Goal: Task Accomplishment & Management: Manage account settings

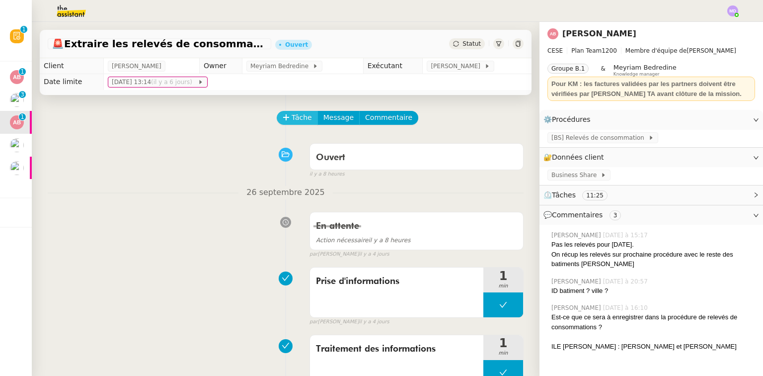
click at [290, 111] on button "Tâche" at bounding box center [297, 118] width 41 height 14
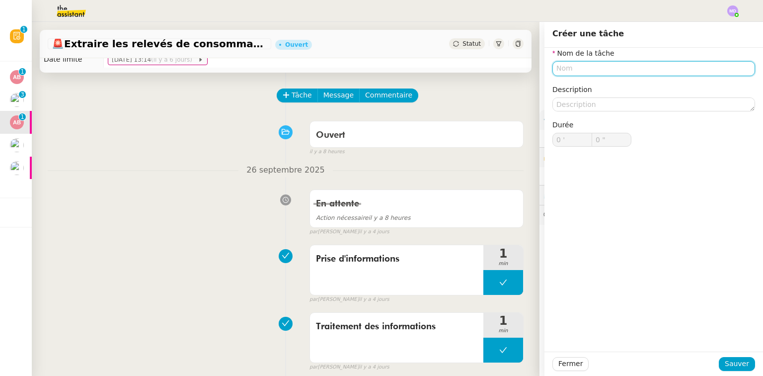
scroll to position [9, 0]
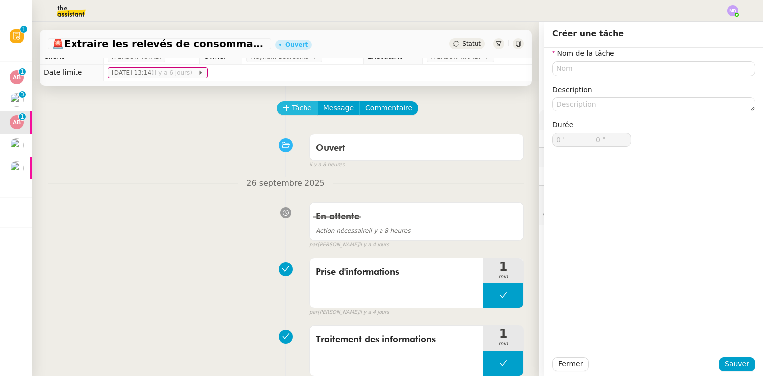
click at [292, 113] on span "Tâche" at bounding box center [302, 107] width 20 height 11
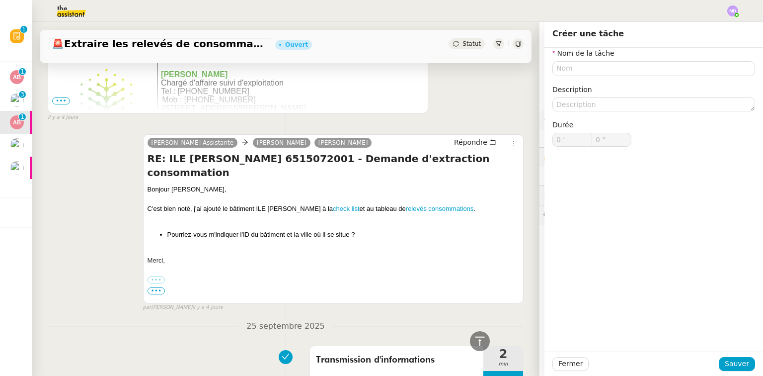
scroll to position [646, 0]
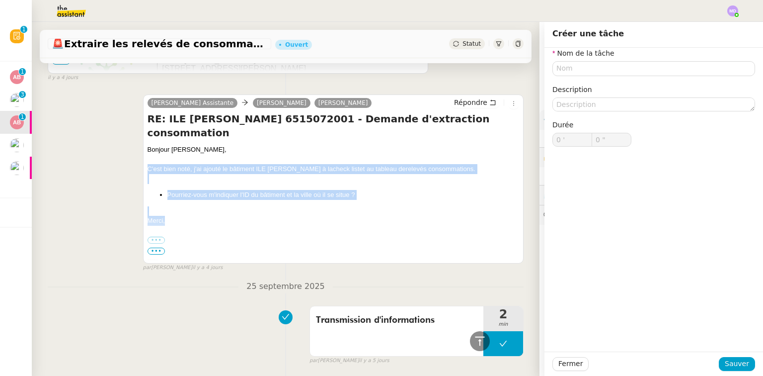
drag, startPoint x: 162, startPoint y: 195, endPoint x: 140, endPoint y: 141, distance: 58.0
click at [140, 141] on div "[PERSON_NAME] Assistante [PERSON_NAME] [PERSON_NAME] RE: ILE [PERSON_NAME] 6515…" at bounding box center [286, 178] width 476 height 186
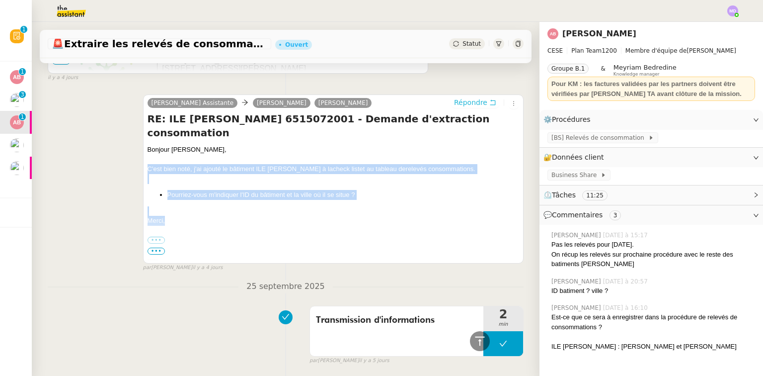
click at [490, 99] on icon at bounding box center [493, 102] width 7 height 7
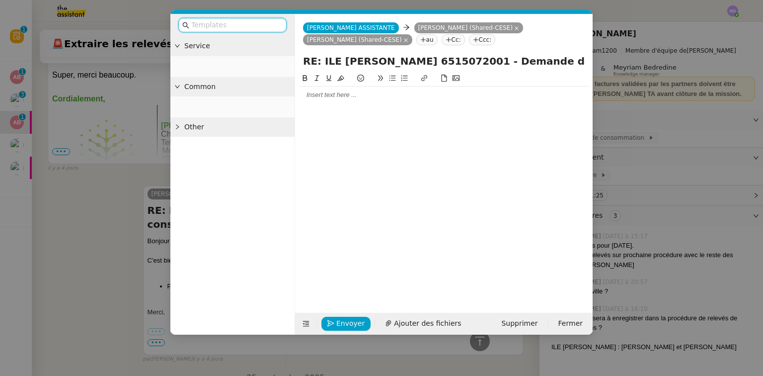
scroll to position [722, 0]
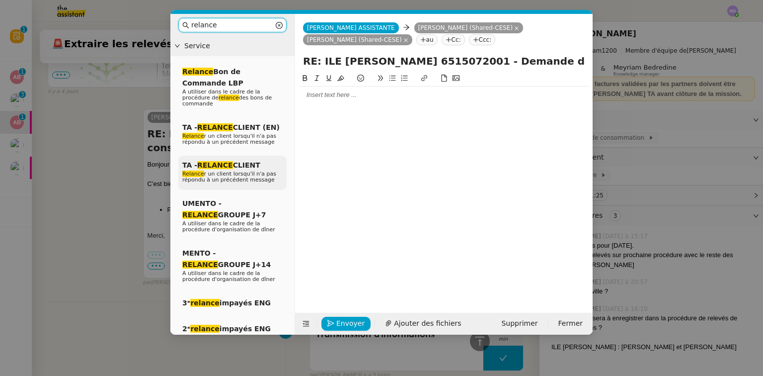
type input "relance"
click at [227, 161] on em "RELANCE" at bounding box center [215, 165] width 36 height 8
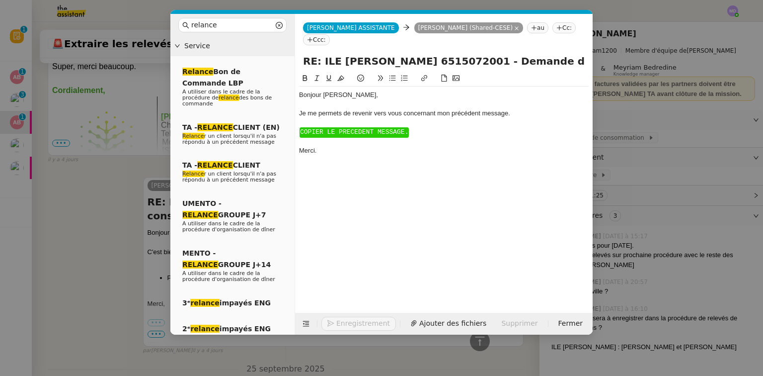
scroll to position [790, 0]
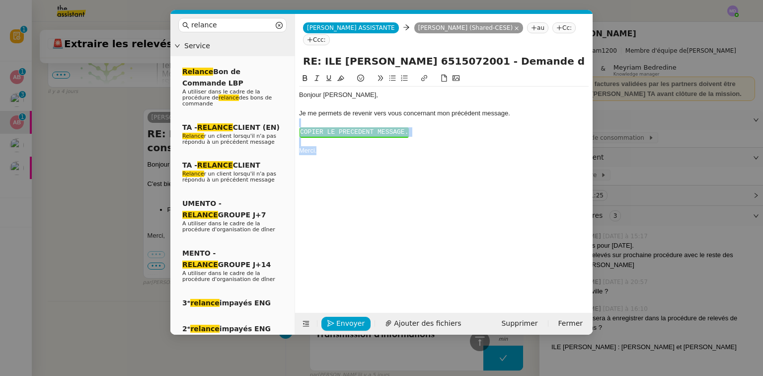
drag, startPoint x: 306, startPoint y: 109, endPoint x: 406, endPoint y: 161, distance: 112.7
click at [406, 161] on div "Bonjour ﻿[PERSON_NAME]﻿, Je me permets de revenir vers vous concernant mon préc…" at bounding box center [444, 185] width 290 height 225
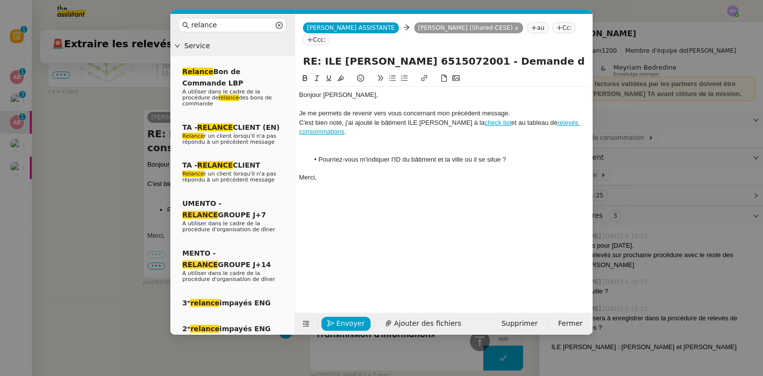
scroll to position [823, 0]
click at [527, 109] on div "Je me permets de revenir vers vous concernant mon précédent message." at bounding box center [444, 113] width 290 height 9
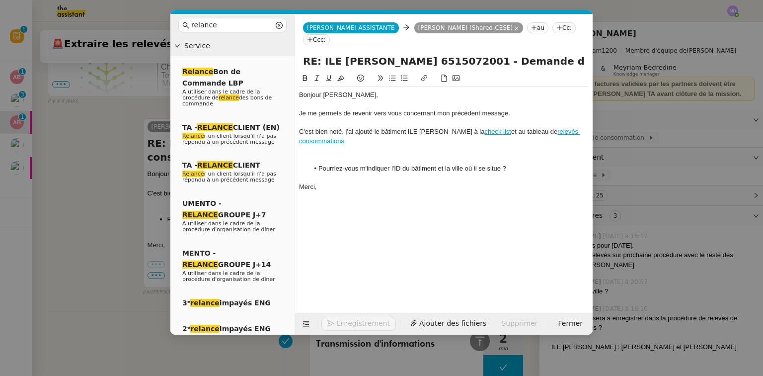
scroll to position [832, 0]
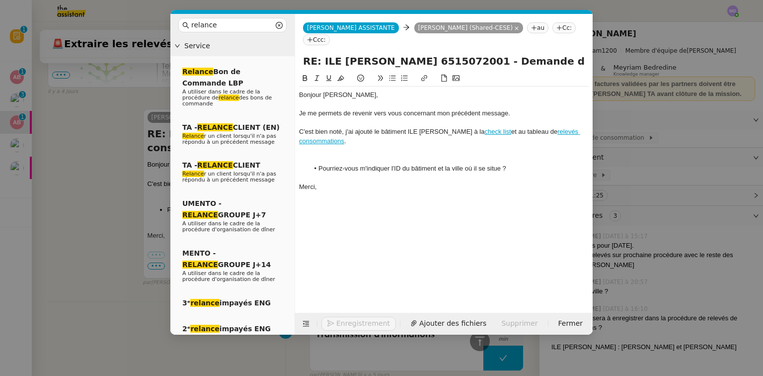
click at [374, 155] on div at bounding box center [444, 159] width 290 height 9
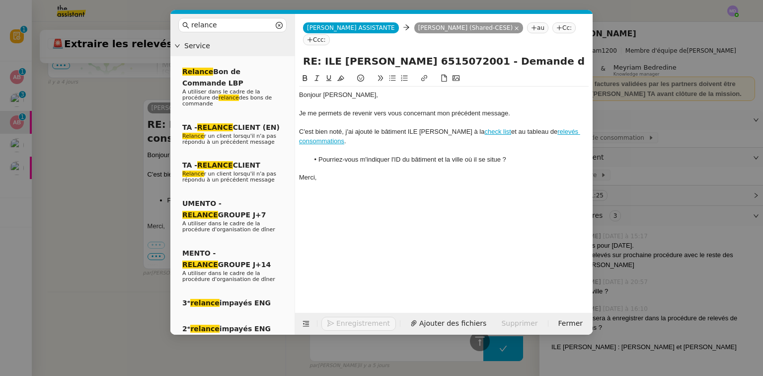
click at [343, 322] on button "Enregistrement" at bounding box center [359, 324] width 75 height 14
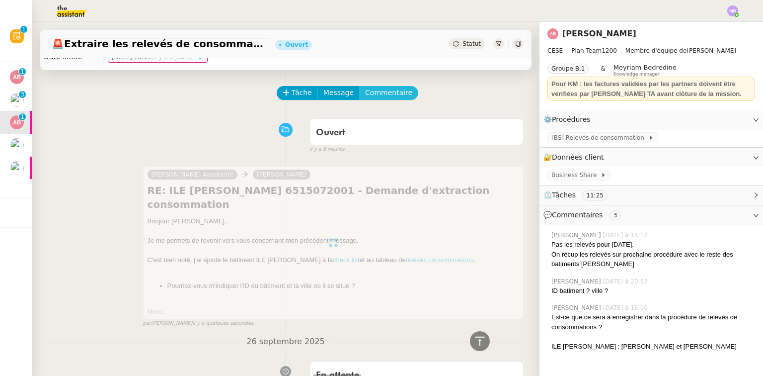
scroll to position [0, 0]
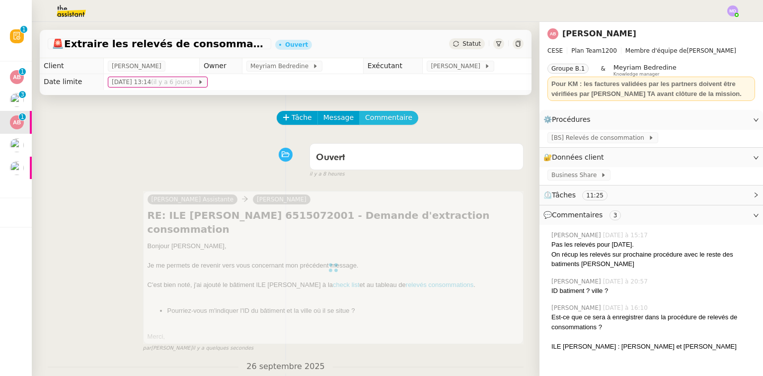
drag, startPoint x: 387, startPoint y: 117, endPoint x: 608, endPoint y: 222, distance: 244.3
click at [387, 117] on span "Commentaire" at bounding box center [388, 117] width 47 height 11
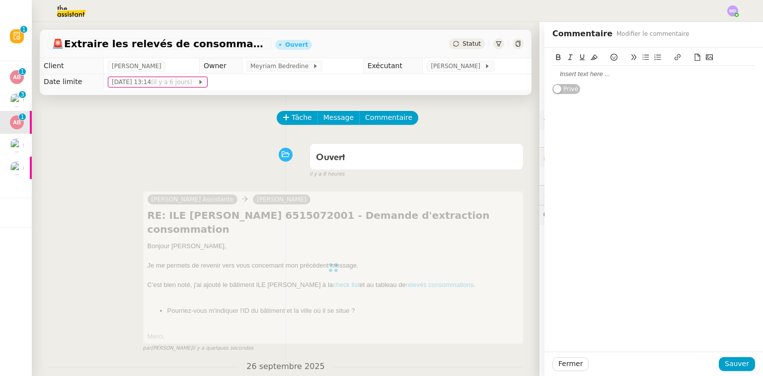
click at [598, 78] on div at bounding box center [654, 74] width 203 height 9
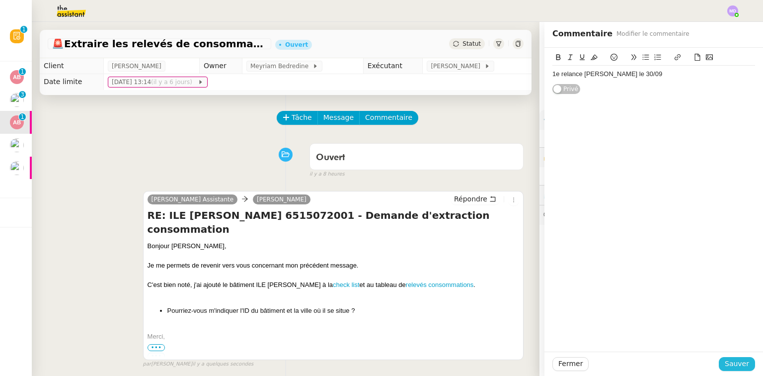
drag, startPoint x: 735, startPoint y: 364, endPoint x: 738, endPoint y: 357, distance: 7.6
click at [736, 363] on span "Sauver" at bounding box center [737, 363] width 24 height 11
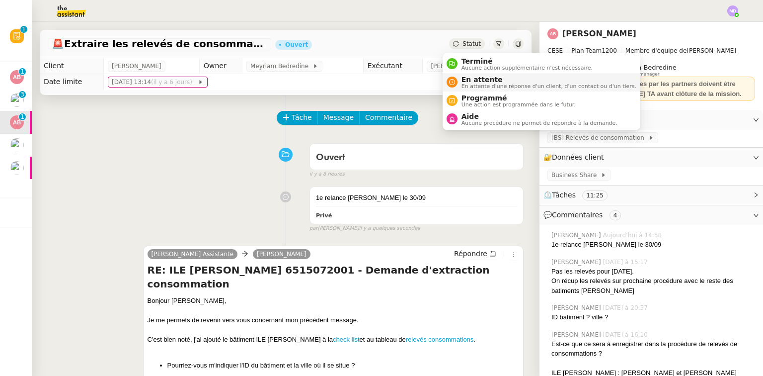
click at [469, 84] on span "En attente d'une réponse d'un client, d'un contact ou d'un tiers." at bounding box center [549, 85] width 175 height 5
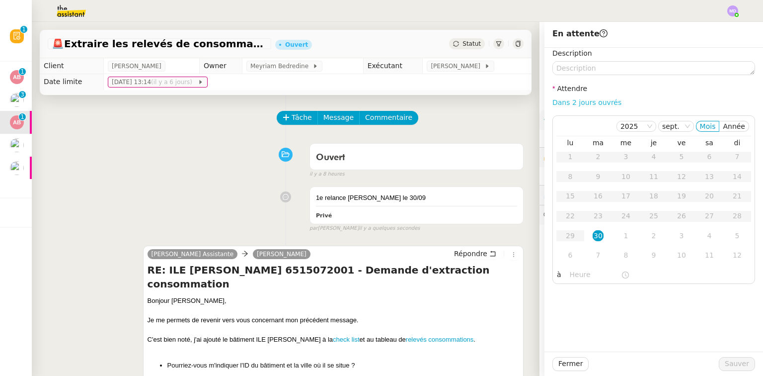
click at [562, 98] on link "Dans 2 jours ouvrés" at bounding box center [587, 102] width 69 height 8
type input "07:00"
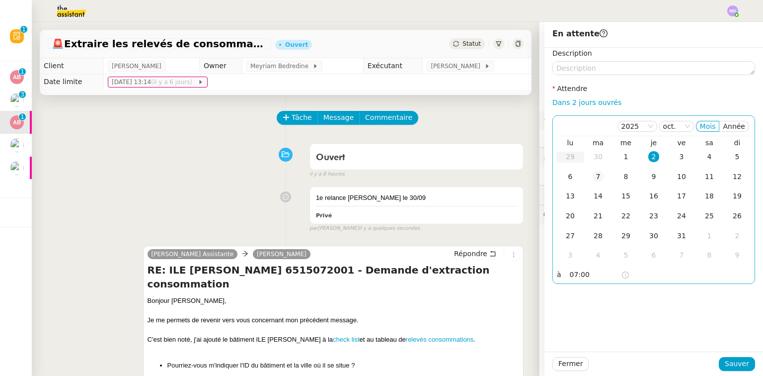
click at [593, 174] on div "7" at bounding box center [598, 176] width 11 height 11
click at [714, 355] on div "Fermer Sauver" at bounding box center [654, 363] width 219 height 24
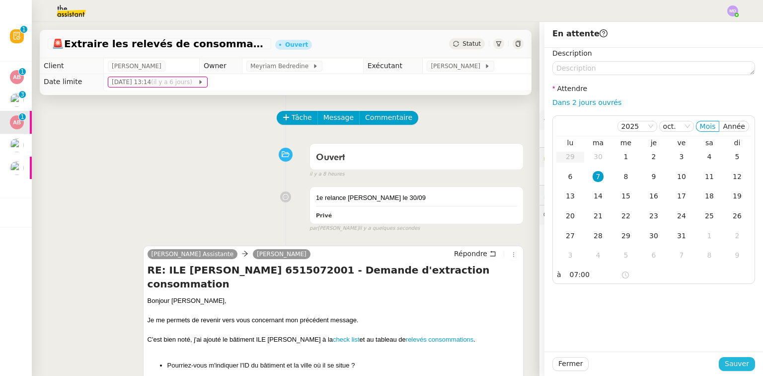
click at [725, 359] on span "Sauver" at bounding box center [737, 363] width 24 height 11
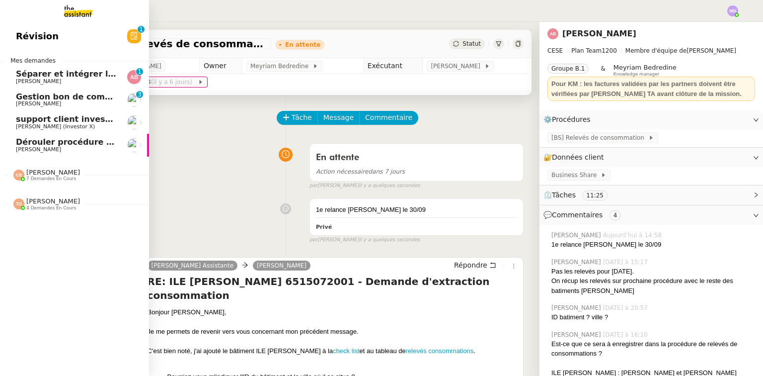
click at [21, 76] on span "Séparer et intégrer les avoirs à ENERGYTRACK" at bounding box center [120, 73] width 209 height 9
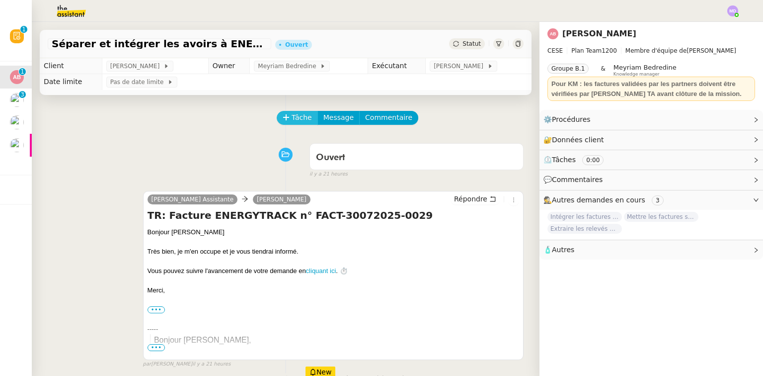
click at [292, 117] on span "Tâche" at bounding box center [302, 117] width 20 height 11
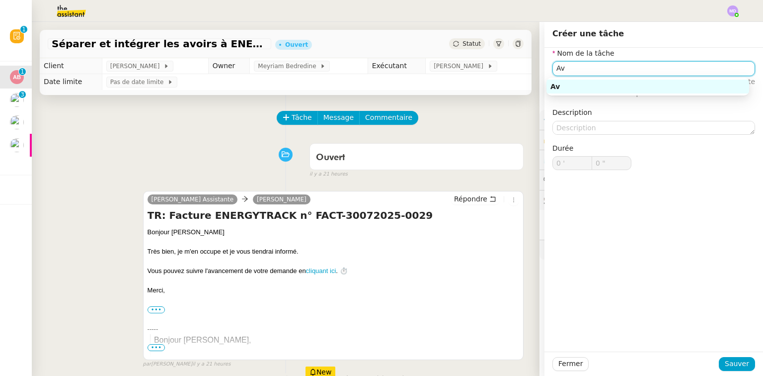
type input "A"
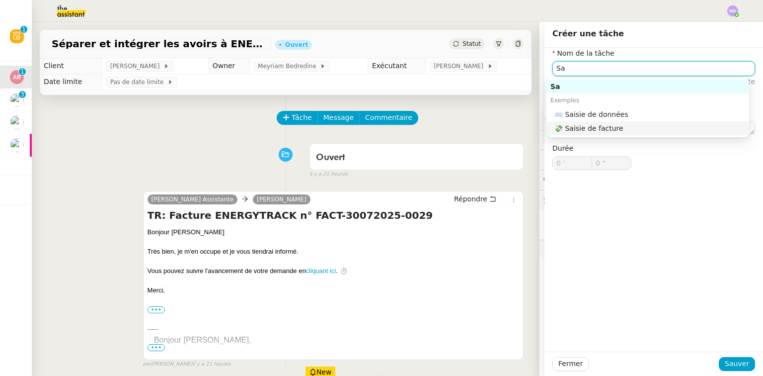
click at [613, 132] on div "💸 Saisie de facture" at bounding box center [650, 128] width 191 height 9
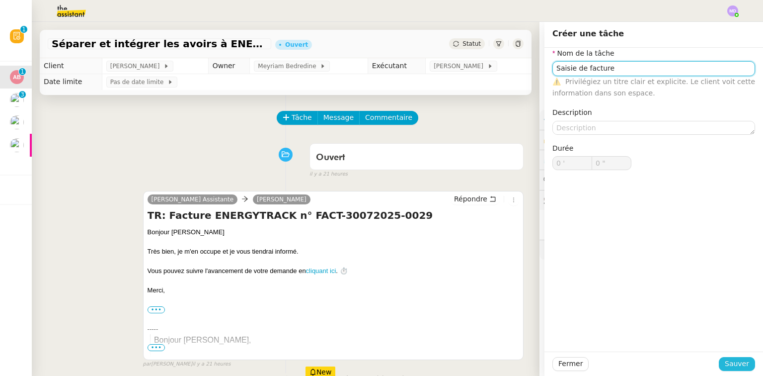
type input "Saisie de facture"
click at [725, 364] on span "Sauver" at bounding box center [737, 363] width 24 height 11
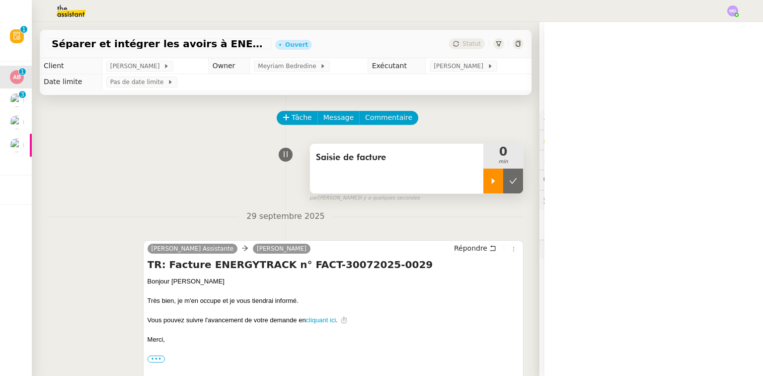
click at [484, 175] on div at bounding box center [494, 180] width 20 height 25
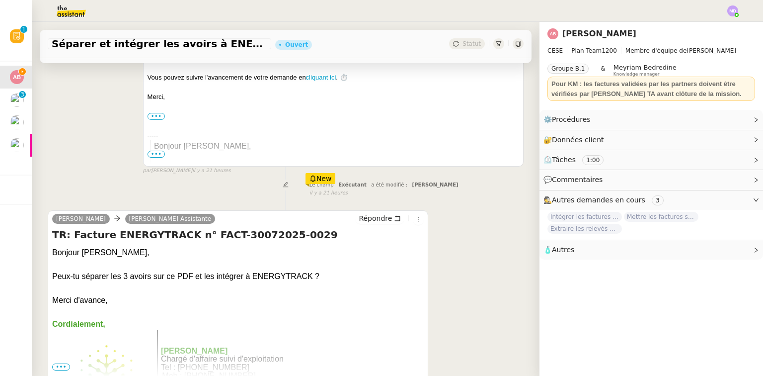
scroll to position [318, 0]
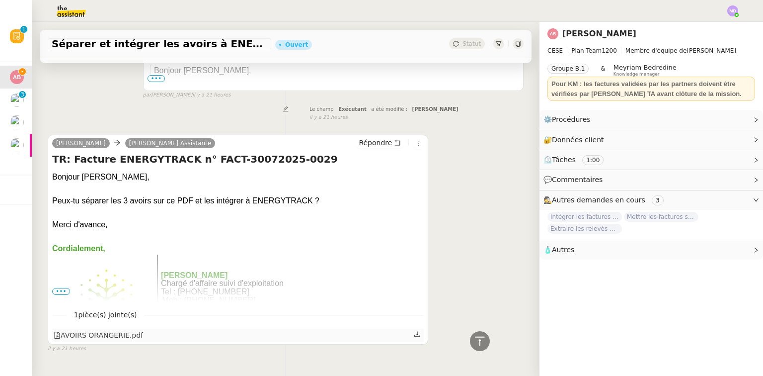
click at [414, 337] on icon at bounding box center [417, 333] width 7 height 7
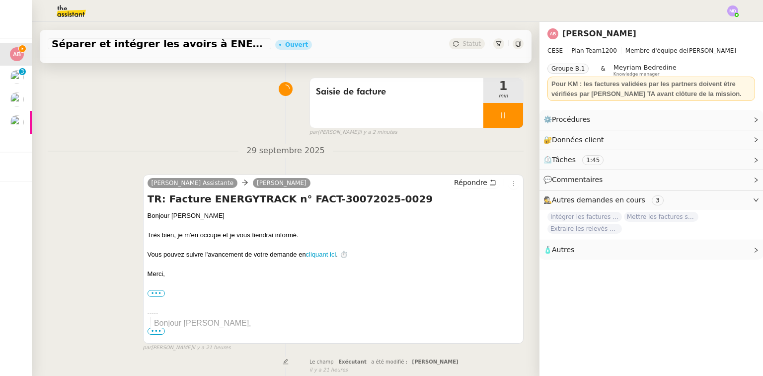
scroll to position [0, 0]
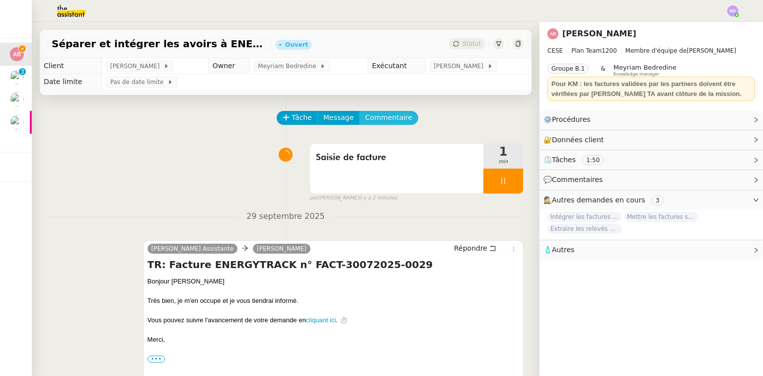
click at [361, 112] on button "Commentaire" at bounding box center [388, 118] width 59 height 14
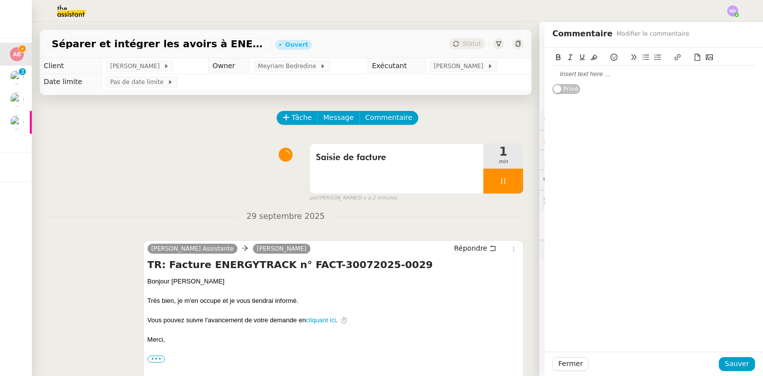
click at [694, 58] on icon at bounding box center [697, 57] width 7 height 7
click at [694, 57] on icon at bounding box center [697, 57] width 7 height 7
click at [694, 55] on icon at bounding box center [697, 57] width 7 height 7
click at [730, 366] on span "Sauver" at bounding box center [737, 363] width 24 height 11
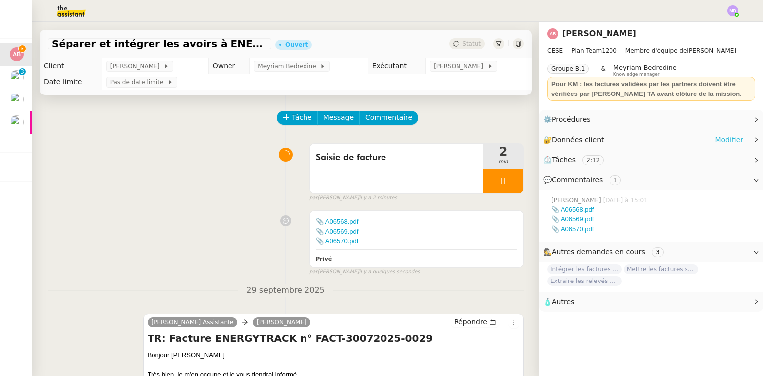
click at [727, 140] on link "Modifier" at bounding box center [729, 139] width 28 height 11
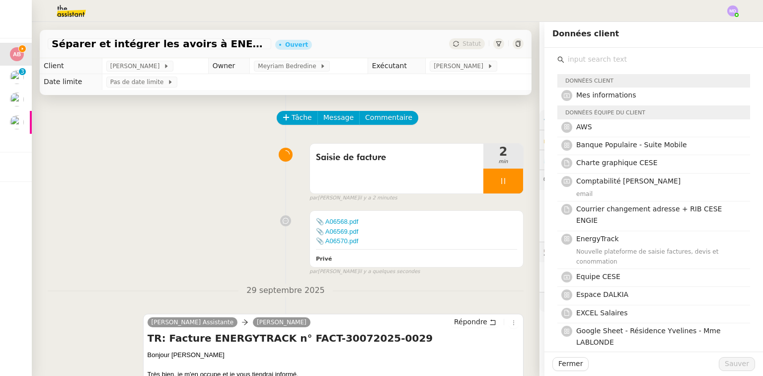
click at [571, 60] on input "text" at bounding box center [658, 59] width 186 height 13
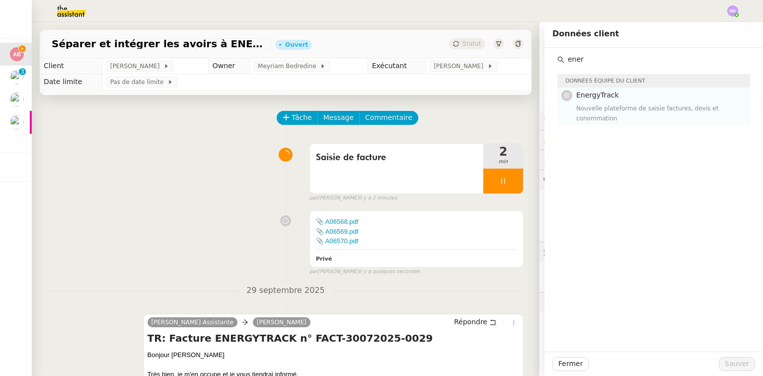
type input "ener"
click at [598, 104] on div "Nouvelle plateforme de saisie factures, devis et conommation" at bounding box center [661, 113] width 168 height 20
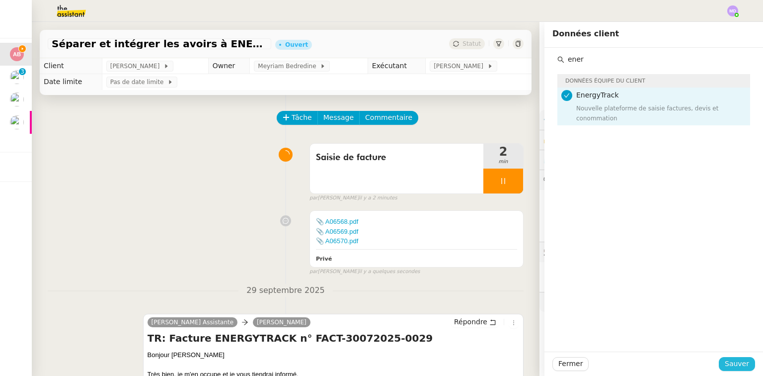
click at [736, 362] on span "Sauver" at bounding box center [737, 363] width 24 height 11
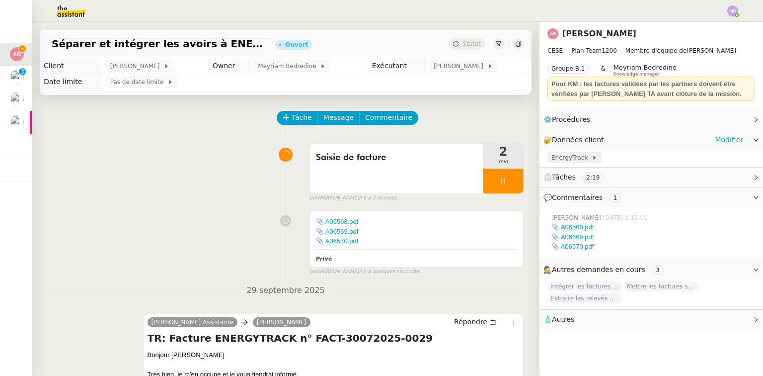
click at [572, 162] on span "EnergyTrack" at bounding box center [572, 158] width 40 height 10
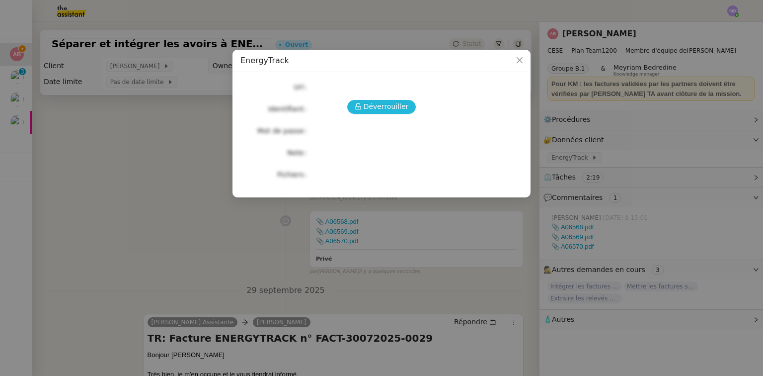
click at [378, 108] on span "Déverrouiller" at bounding box center [386, 106] width 45 height 11
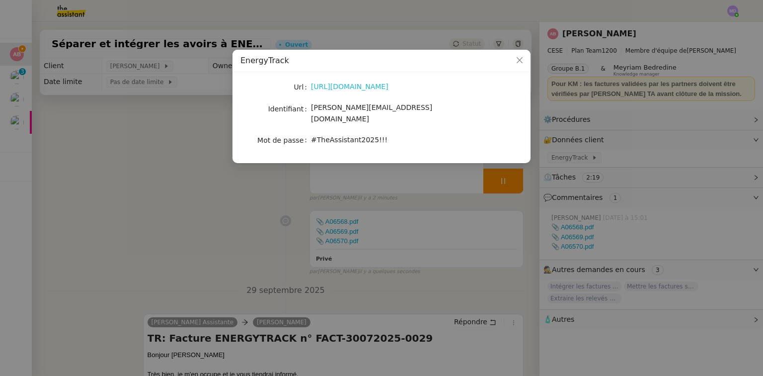
click at [365, 87] on link "[URL][DOMAIN_NAME]" at bounding box center [350, 86] width 78 height 8
click at [256, 238] on nz-modal-container "EnergyTrack Url [URL][DOMAIN_NAME] Identifiant [PERSON_NAME][EMAIL_ADDRESS][DOM…" at bounding box center [381, 188] width 763 height 376
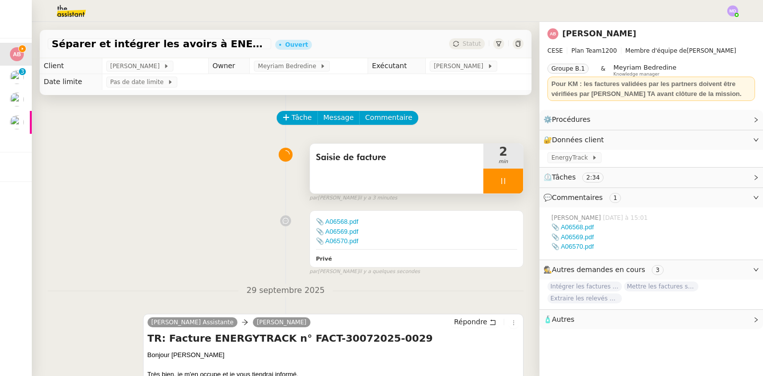
click at [499, 182] on icon at bounding box center [503, 181] width 8 height 8
click at [510, 183] on icon at bounding box center [513, 180] width 7 height 5
